Goal: Information Seeking & Learning: Learn about a topic

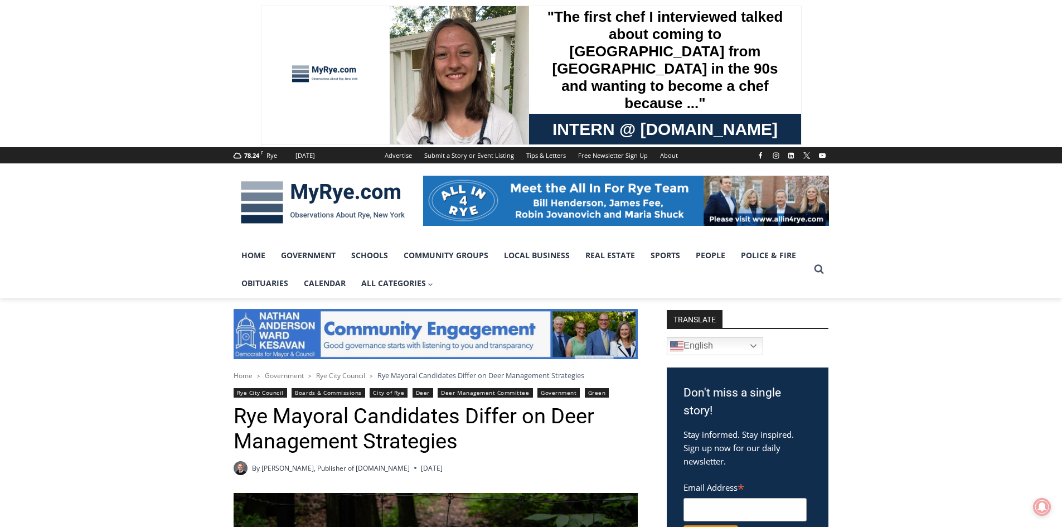
click at [343, 201] on img at bounding box center [323, 202] width 178 height 58
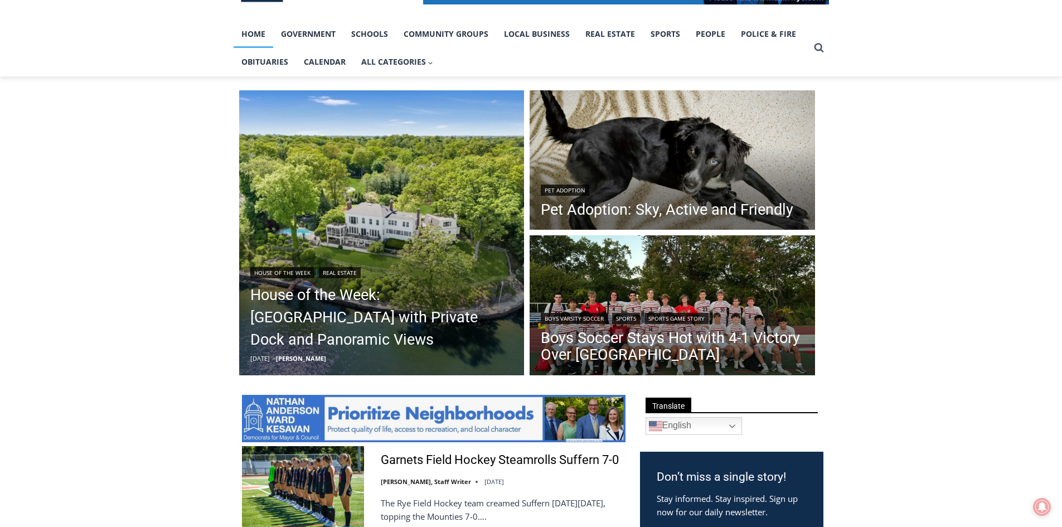
scroll to position [223, 0]
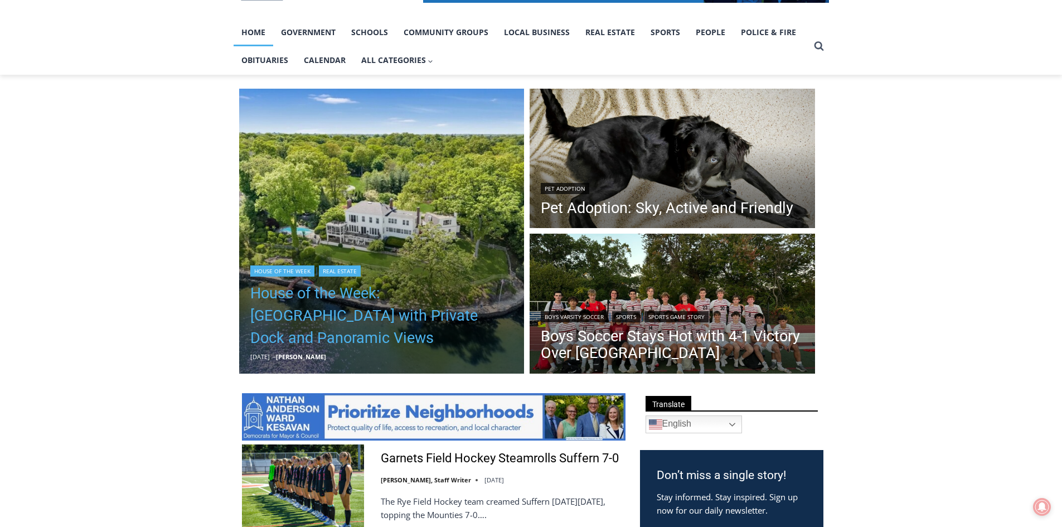
click at [376, 316] on link "House of the Week: [GEOGRAPHIC_DATA] with Private Dock and Panoramic Views" at bounding box center [381, 315] width 263 height 67
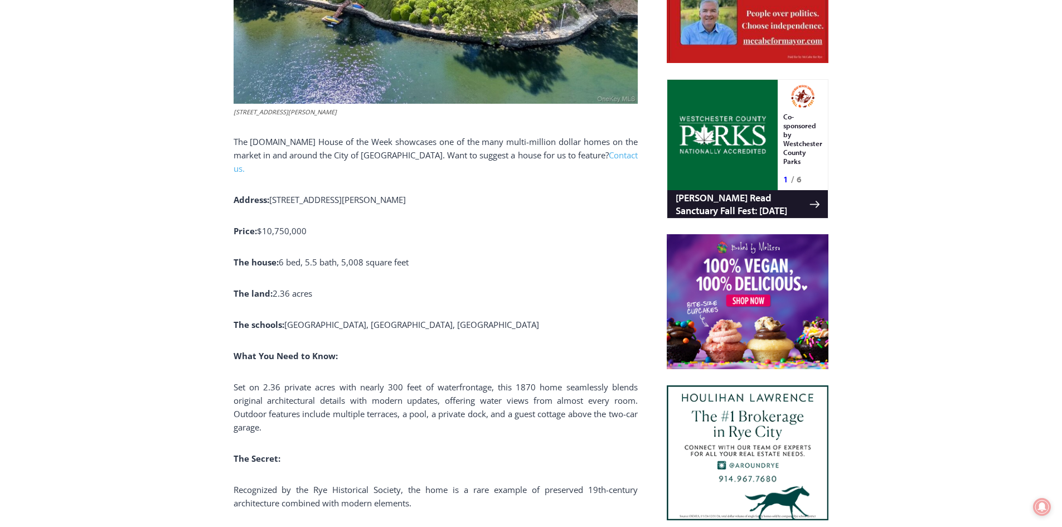
scroll to position [703, 0]
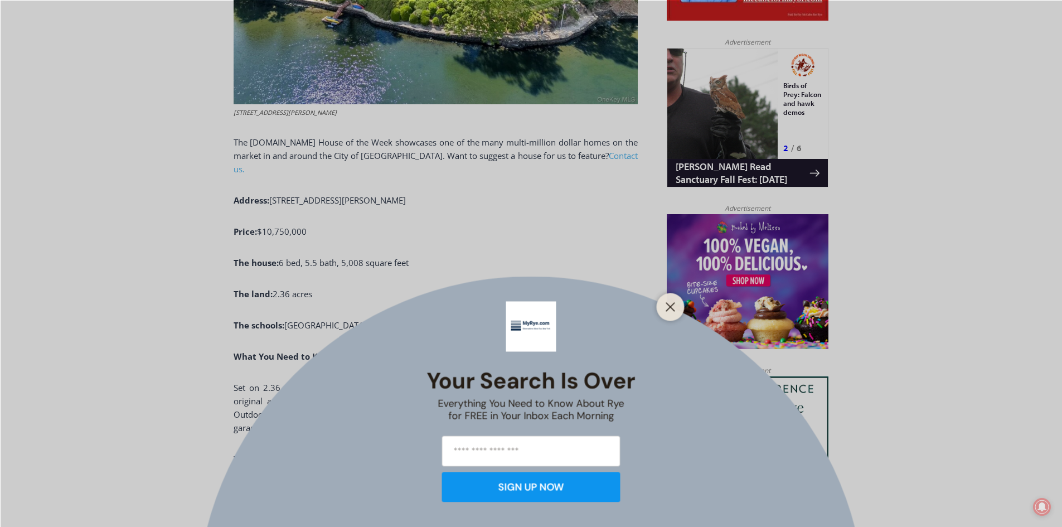
click at [674, 317] on div at bounding box center [671, 307] width 28 height 28
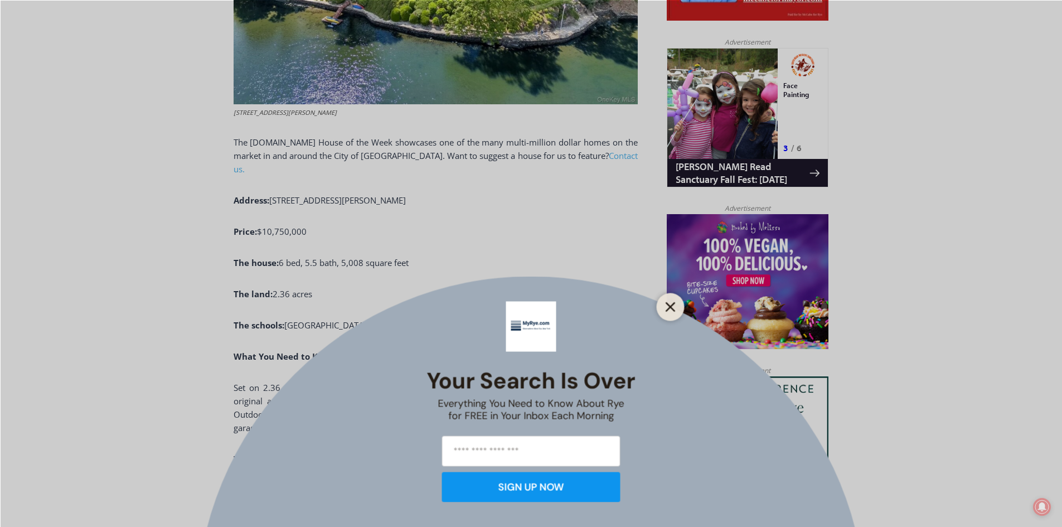
click at [669, 307] on icon "Close" at bounding box center [671, 307] width 10 height 10
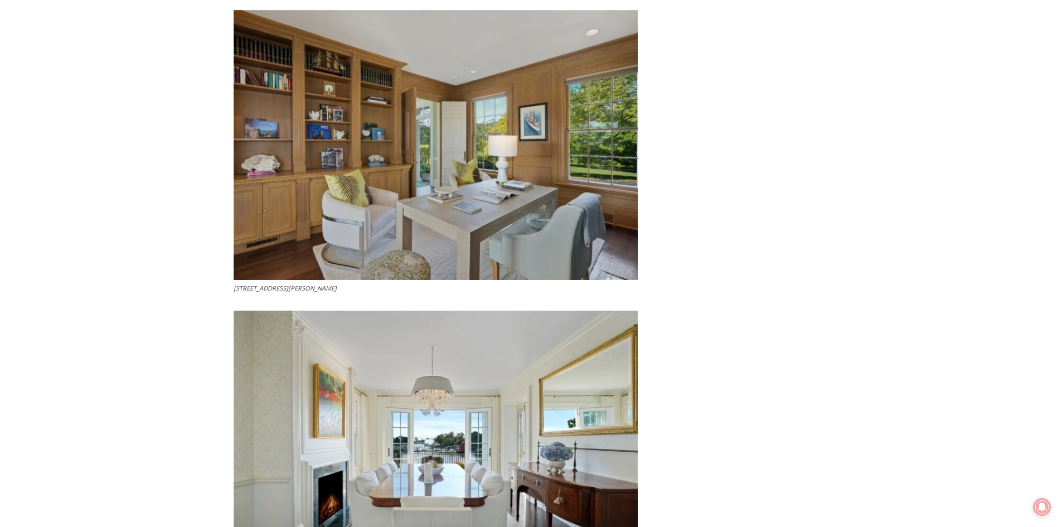
scroll to position [2822, 0]
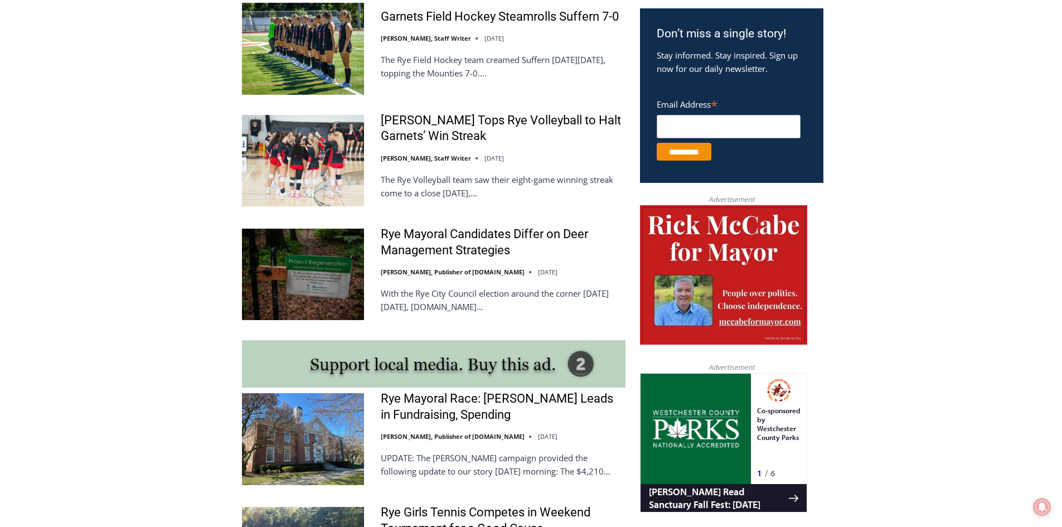
scroll to position [219, 0]
